Goal: Information Seeking & Learning: Check status

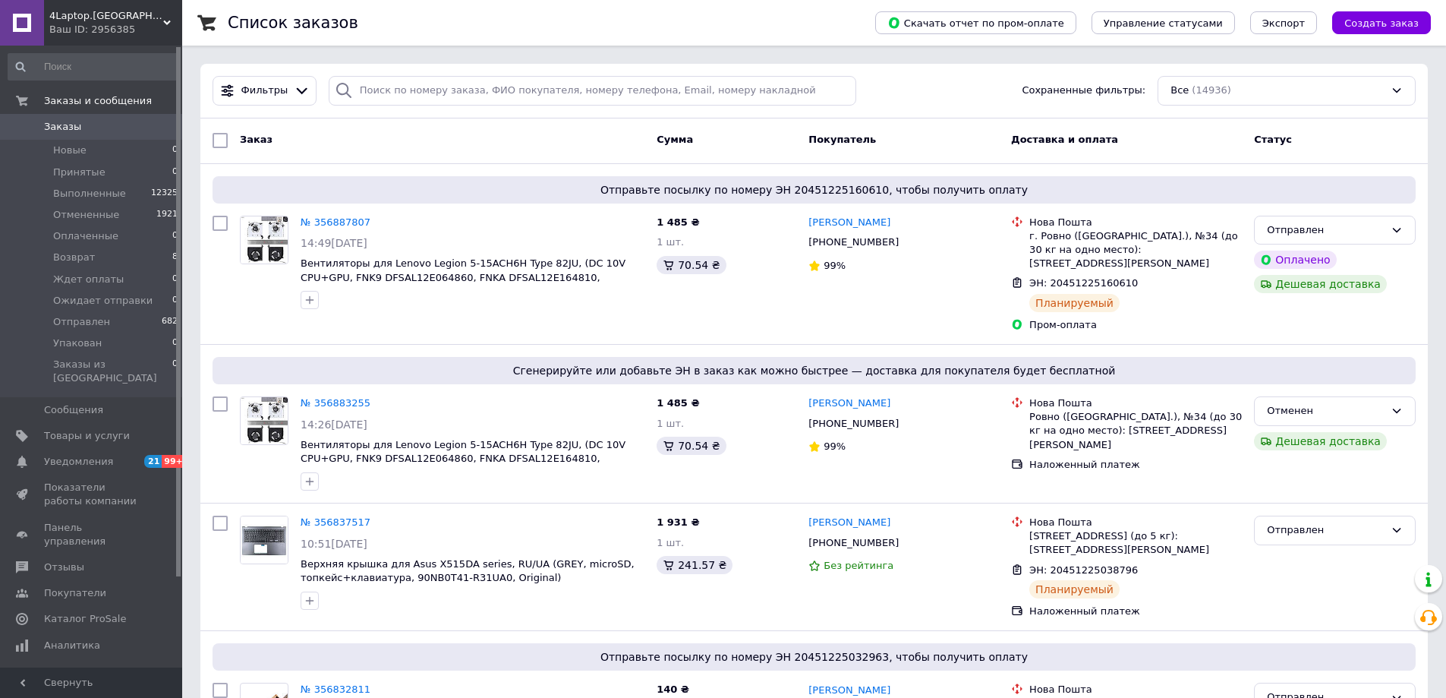
click at [80, 126] on span "Заказы" at bounding box center [92, 127] width 96 height 14
click at [497, 96] on input "search" at bounding box center [593, 91] width 528 height 30
type input "2222"
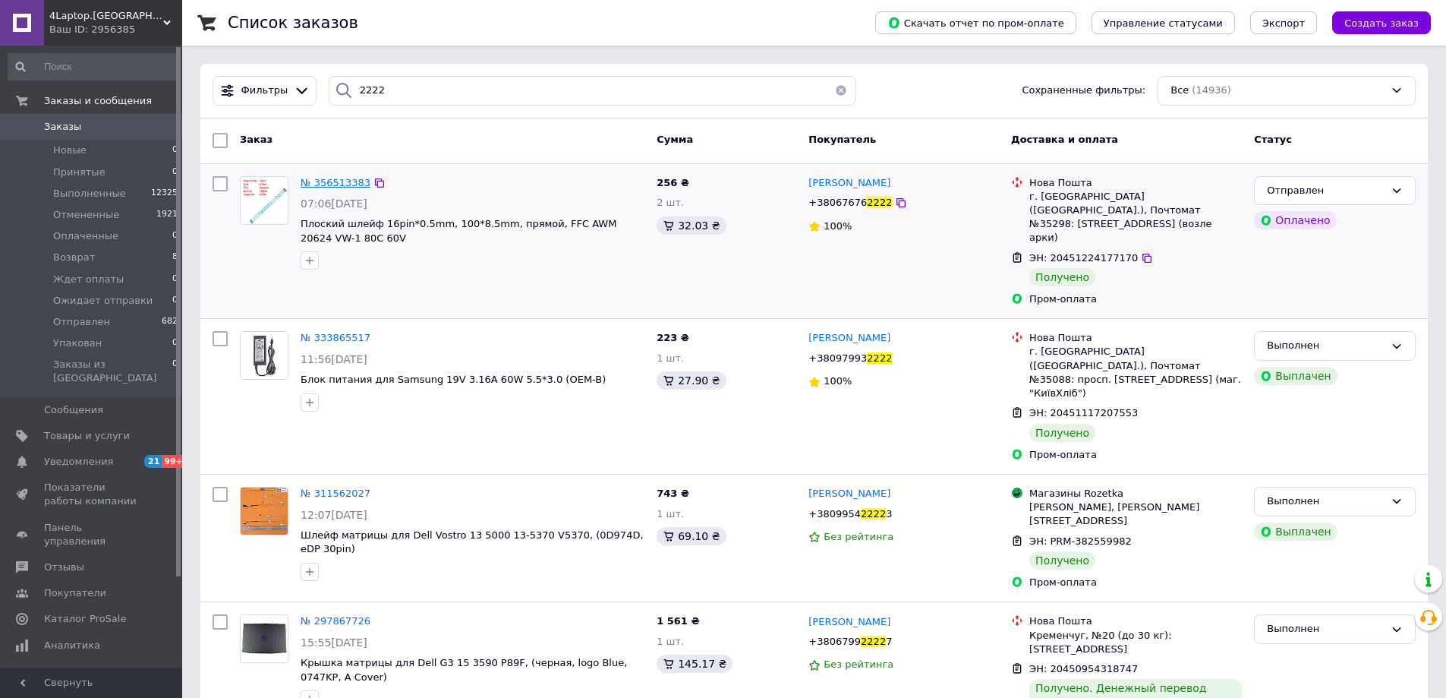
click at [335, 180] on span "№ 356513383" at bounding box center [336, 182] width 70 height 11
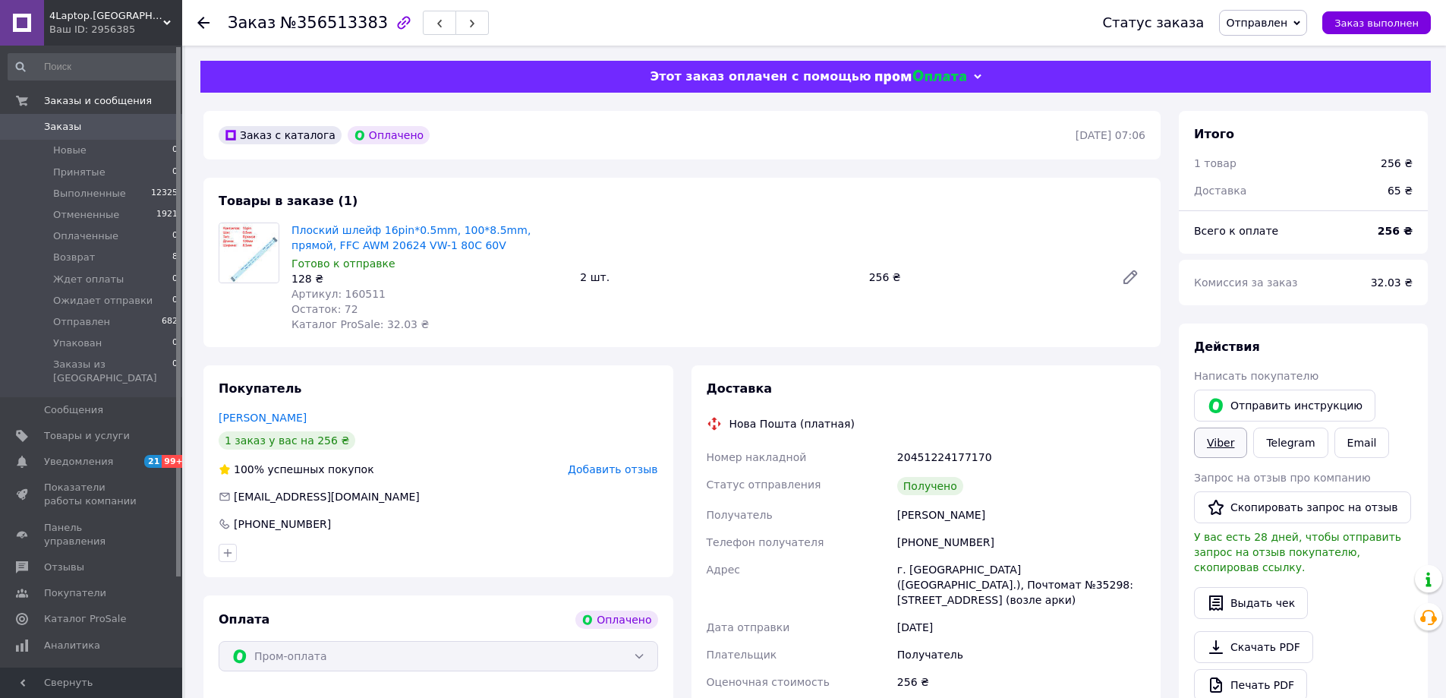
click at [1222, 444] on link "Viber" at bounding box center [1220, 442] width 53 height 30
click at [1227, 444] on link "Viber" at bounding box center [1220, 442] width 53 height 30
drag, startPoint x: 1405, startPoint y: 203, endPoint x: 1453, endPoint y: 206, distance: 48.6
click at [1411, 204] on div "65 ₴" at bounding box center [1400, 190] width 43 height 33
click at [979, 516] on div "[PERSON_NAME]" at bounding box center [1021, 514] width 254 height 27
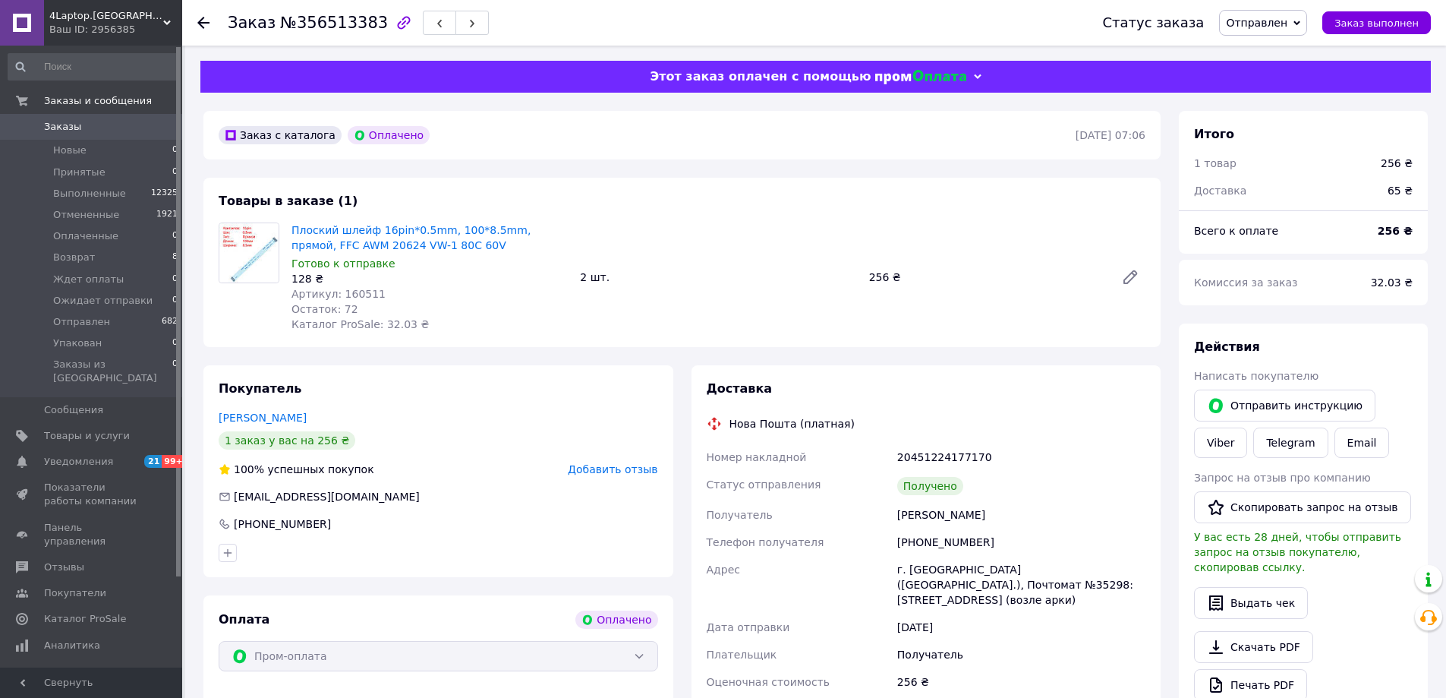
click at [979, 516] on div "[PERSON_NAME]" at bounding box center [1021, 514] width 254 height 27
copy div "[PERSON_NAME]"
click at [909, 521] on div "[PERSON_NAME]" at bounding box center [1021, 514] width 254 height 27
copy div "[PERSON_NAME]"
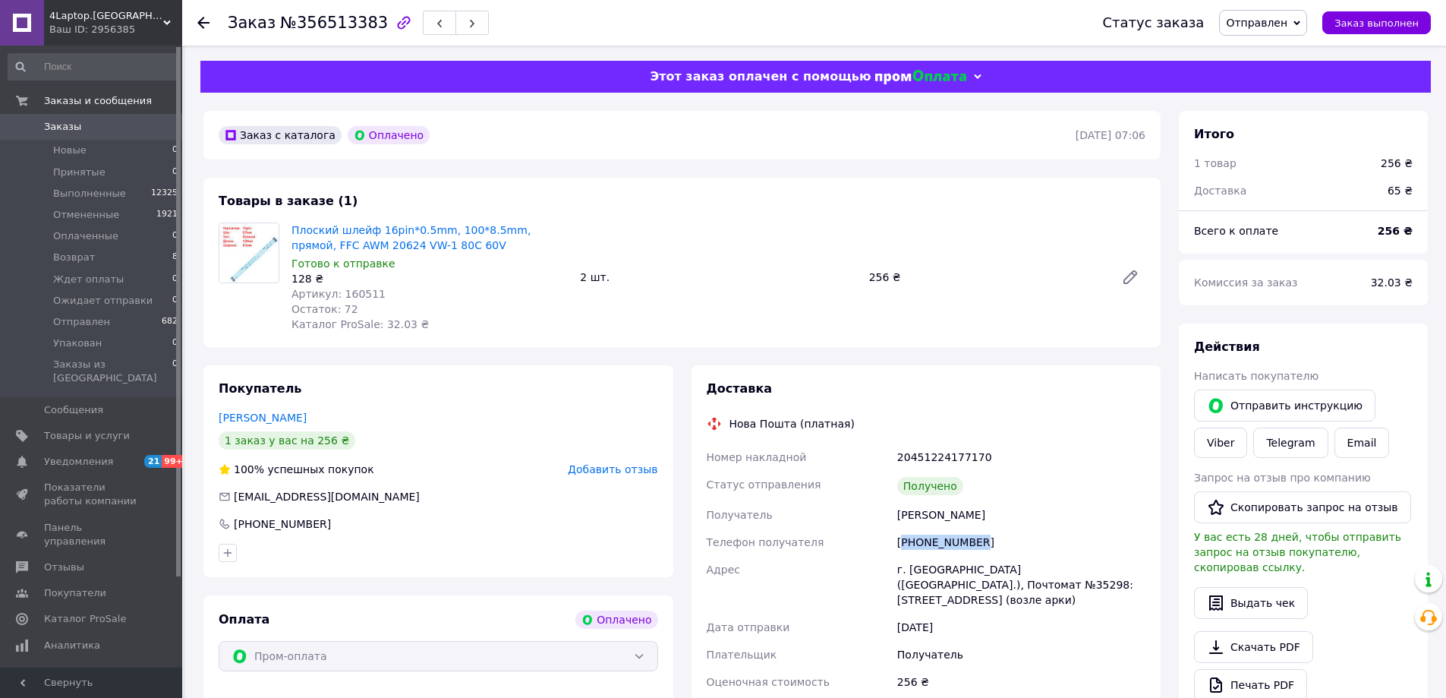
drag, startPoint x: 974, startPoint y: 544, endPoint x: 906, endPoint y: 547, distance: 68.4
click at [906, 547] on div "[PHONE_NUMBER]" at bounding box center [1021, 541] width 254 height 27
copy div "380676762222"
click at [315, 23] on span "№356513383" at bounding box center [334, 23] width 108 height 18
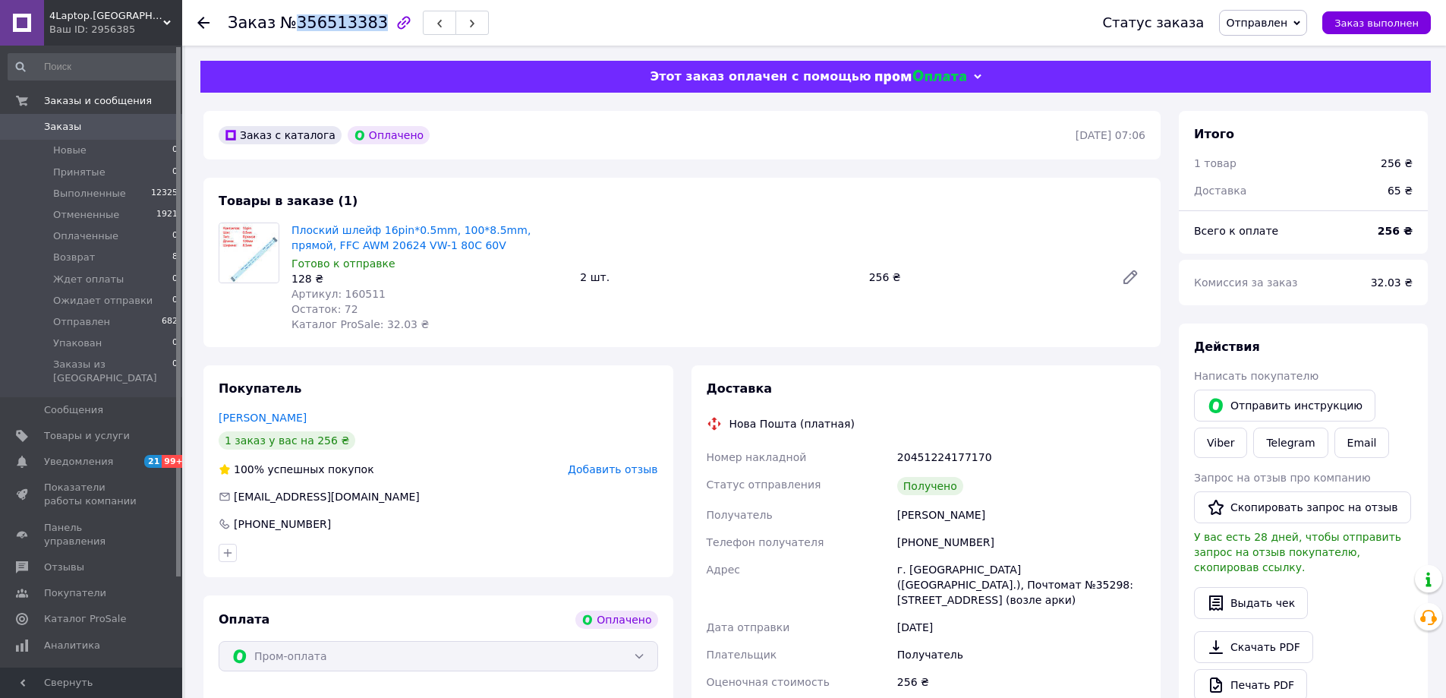
copy span "356513383"
click at [58, 127] on span "Заказы" at bounding box center [62, 127] width 37 height 14
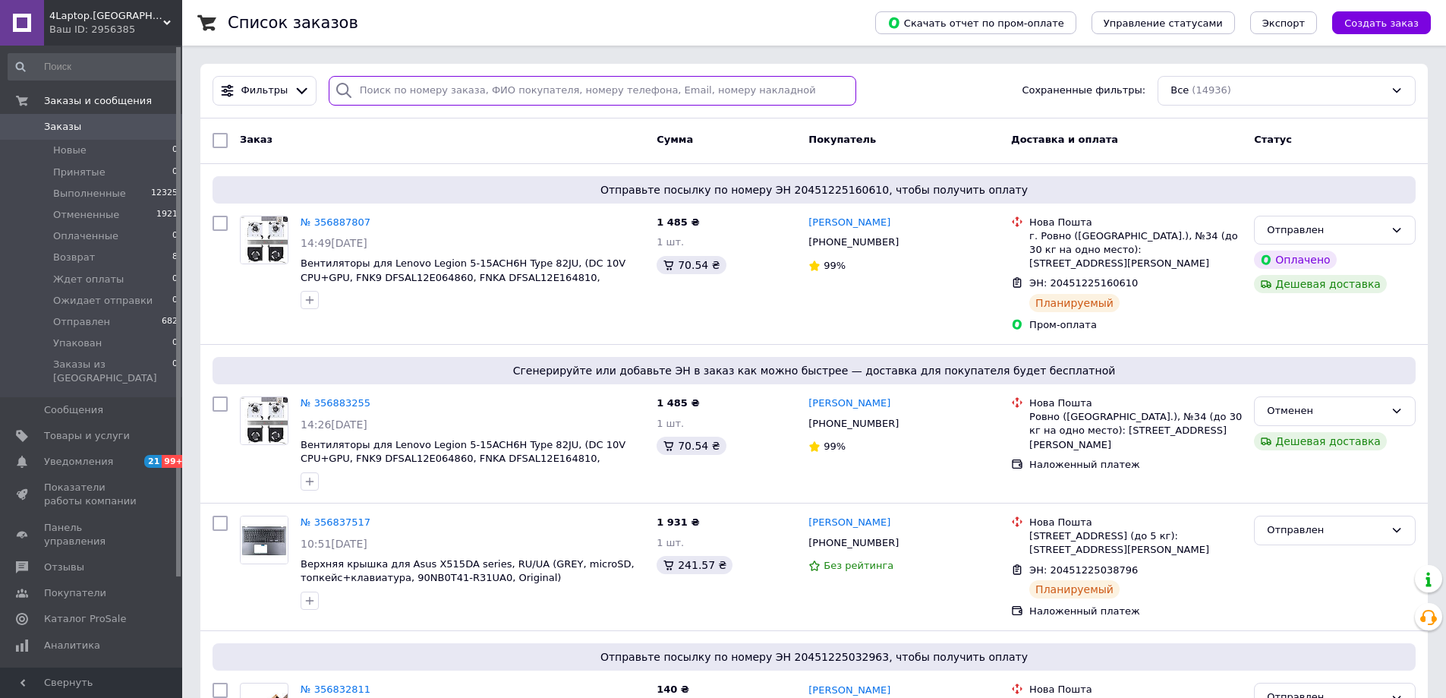
click at [387, 94] on input "search" at bounding box center [593, 91] width 528 height 30
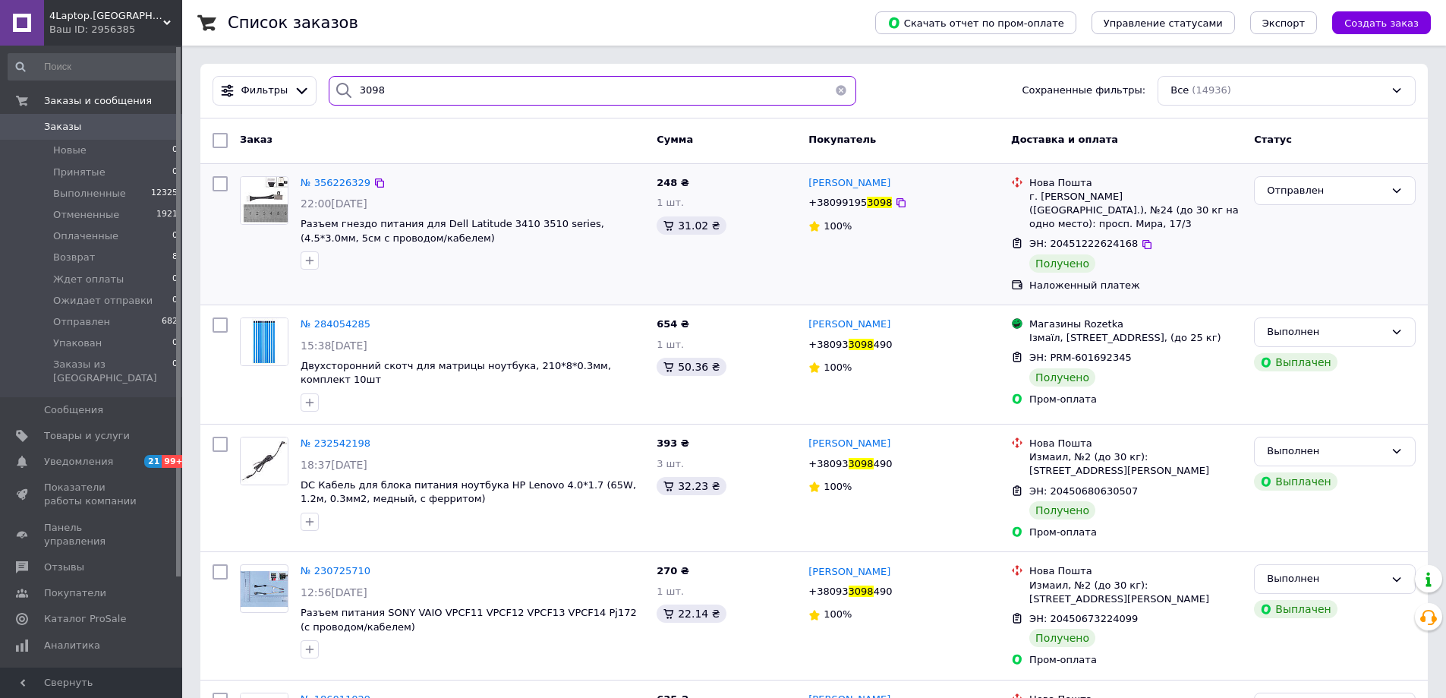
type input "3098"
drag, startPoint x: 884, startPoint y: 183, endPoint x: 848, endPoint y: 183, distance: 35.7
click at [848, 183] on div "[PERSON_NAME]" at bounding box center [904, 183] width 194 height 17
copy span "[PERSON_NAME]"
click at [330, 179] on span "№ 356226329" at bounding box center [336, 182] width 70 height 11
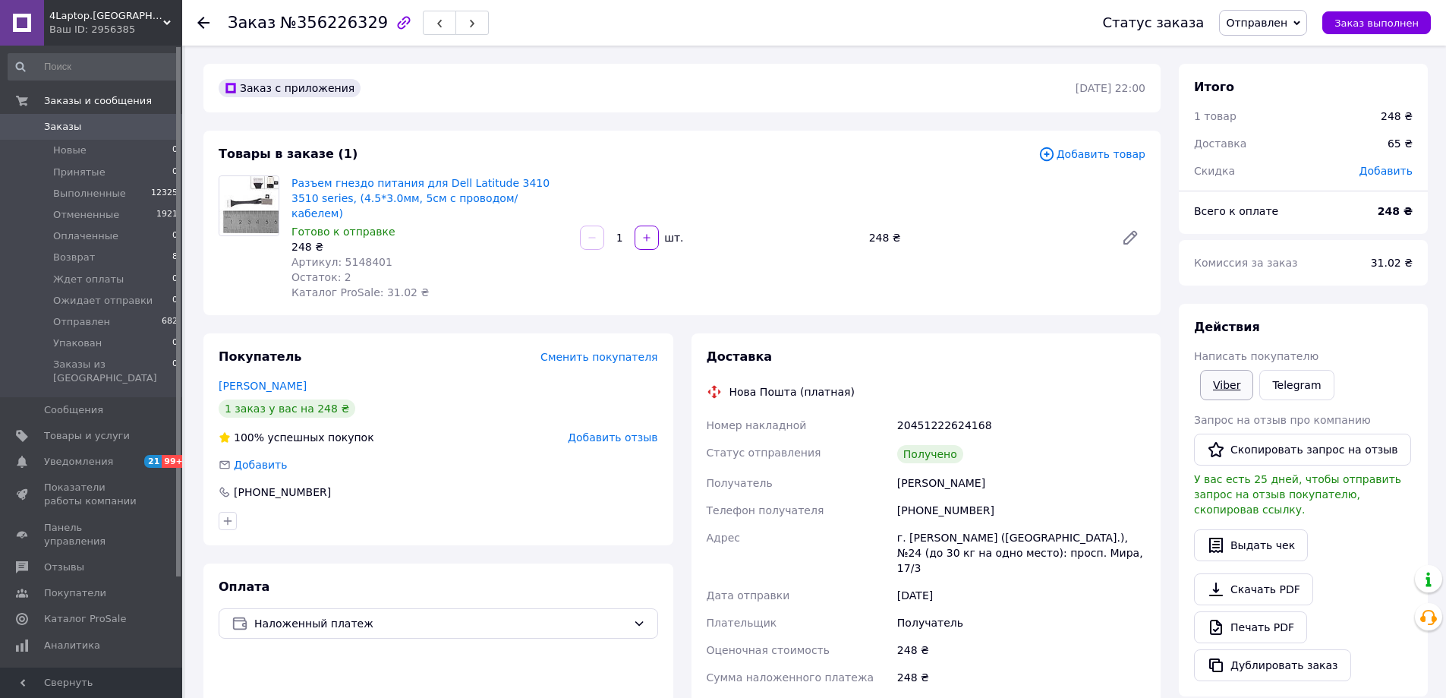
click at [1235, 390] on link "Viber" at bounding box center [1226, 385] width 53 height 30
